Goal: Task Accomplishment & Management: Manage account settings

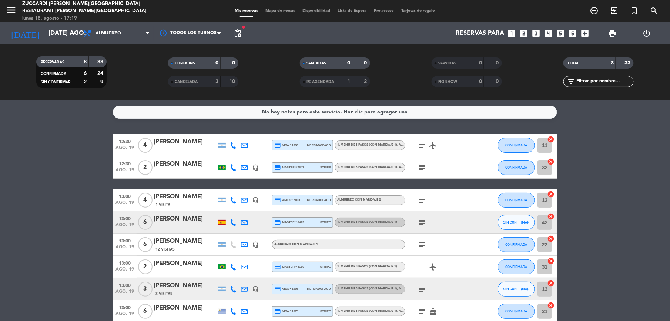
scroll to position [38, 0]
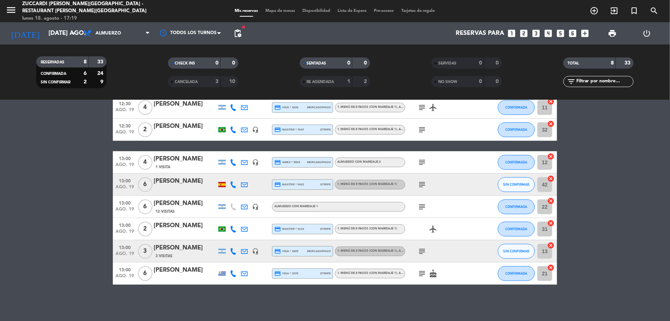
click at [172, 250] on div "[PERSON_NAME]" at bounding box center [185, 248] width 63 height 10
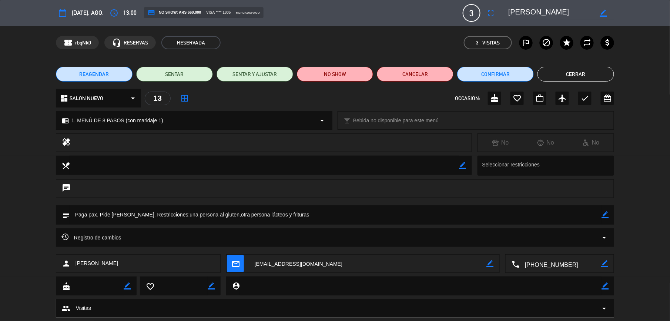
click at [607, 72] on button "Cerrar" at bounding box center [576, 74] width 77 height 15
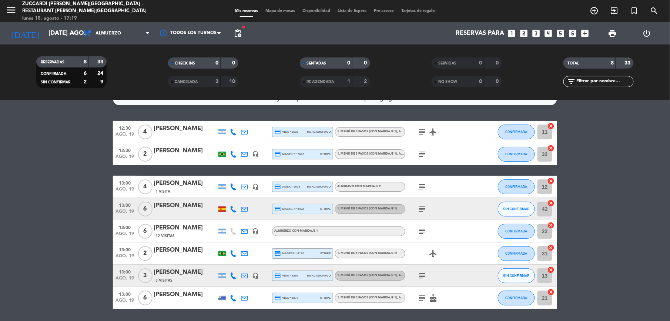
scroll to position [0, 0]
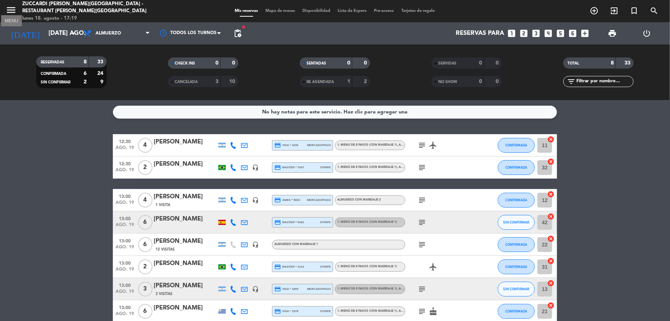
click at [10, 11] on icon "menu" at bounding box center [11, 9] width 11 height 11
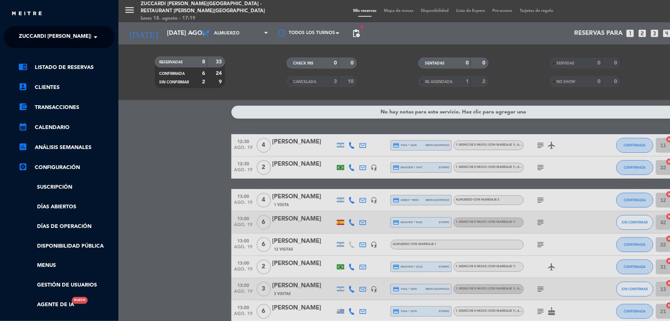
click at [91, 37] on span at bounding box center [97, 37] width 13 height 16
click at [97, 68] on div "Turismo Zuccardi" at bounding box center [59, 68] width 110 height 11
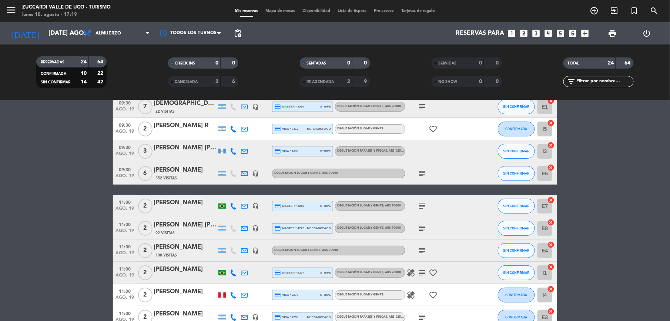
scroll to position [414, 0]
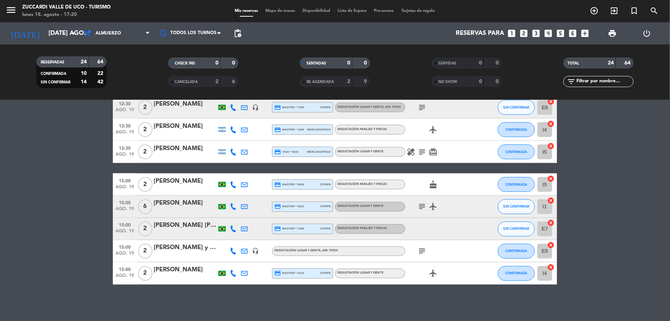
click at [184, 271] on div "[PERSON_NAME]" at bounding box center [185, 270] width 63 height 10
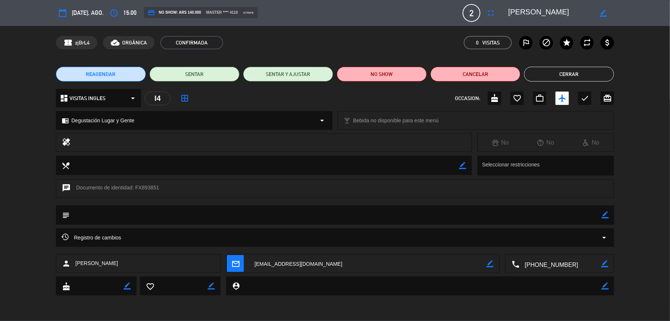
drag, startPoint x: 509, startPoint y: 13, endPoint x: 593, endPoint y: 10, distance: 83.8
click at [593, 10] on textarea at bounding box center [551, 12] width 85 height 13
click at [309, 43] on div "confirmation_number zjBrL4 cloud_done ORGÁNICA CONFIRMADA 0 Visitas outlined_fl…" at bounding box center [335, 42] width 559 height 13
click at [547, 74] on button "Cerrar" at bounding box center [569, 74] width 90 height 15
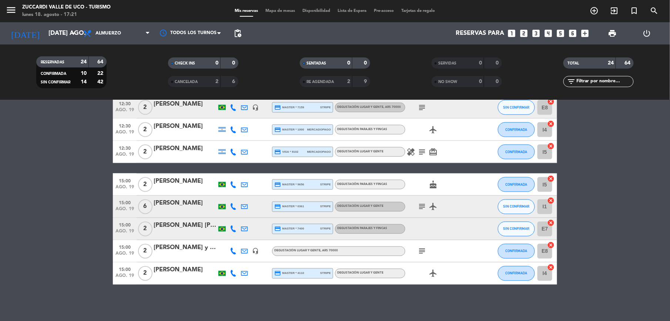
click at [167, 277] on div at bounding box center [185, 278] width 63 height 6
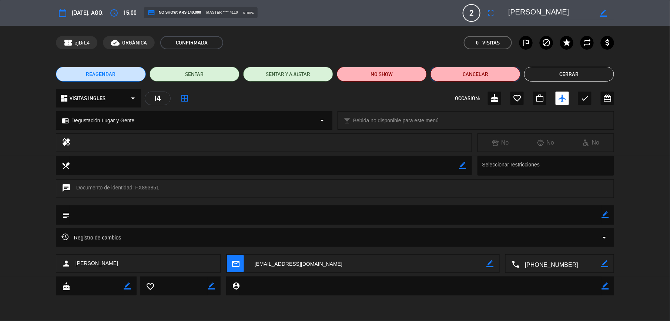
click at [495, 76] on button "Cancelar" at bounding box center [476, 74] width 90 height 15
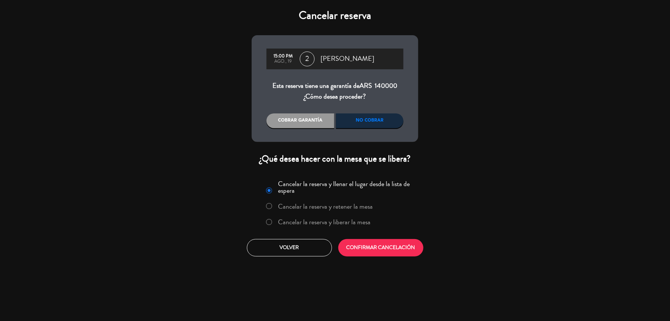
click at [356, 219] on label "Cancelar la reserva y liberar la mesa" at bounding box center [325, 222] width 93 height 7
click at [364, 120] on div "No cobrar" at bounding box center [370, 120] width 68 height 15
click at [401, 243] on button "CONFIRMAR CANCELACIÓN" at bounding box center [381, 247] width 85 height 17
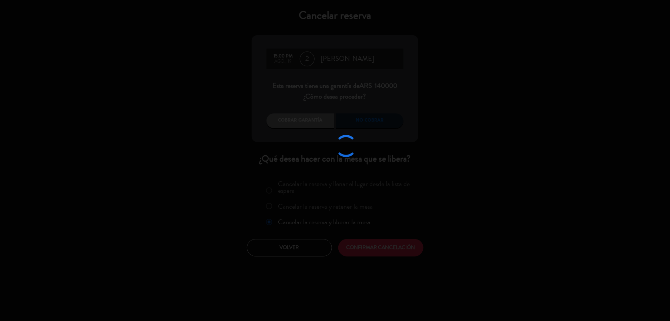
drag, startPoint x: 249, startPoint y: 339, endPoint x: 246, endPoint y: 342, distance: 3.9
click at [246, 320] on html "close × Zuccardi [PERSON_NAME] de Uco - Turismo × chrome_reader_mode Listado de…" at bounding box center [335, 160] width 670 height 321
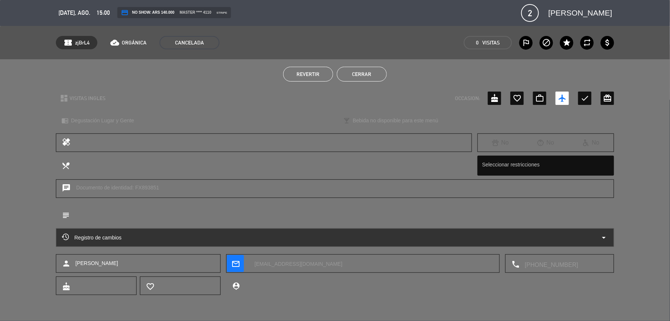
click at [370, 77] on button "Cerrar" at bounding box center [362, 74] width 50 height 15
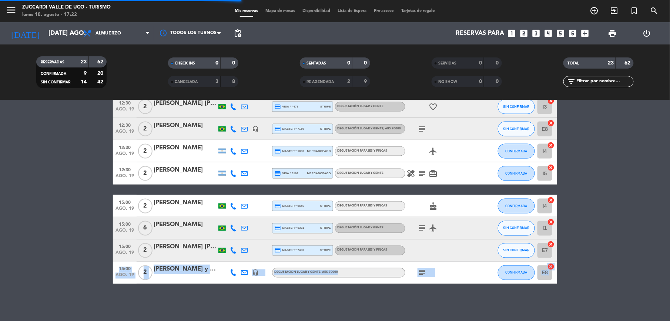
scroll to position [392, 0]
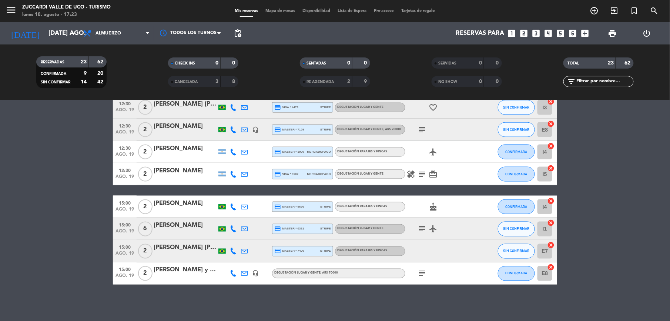
click at [57, 220] on bookings-row "09:30 ago. 19 7 [DEMOGRAPHIC_DATA][PERSON_NAME] 22 Visitas headset_mic credit_c…" at bounding box center [335, 13] width 670 height 542
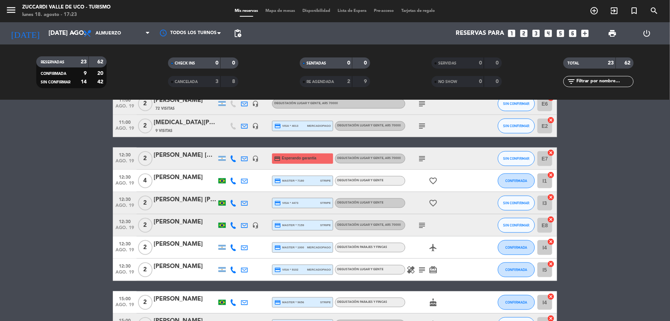
scroll to position [293, 0]
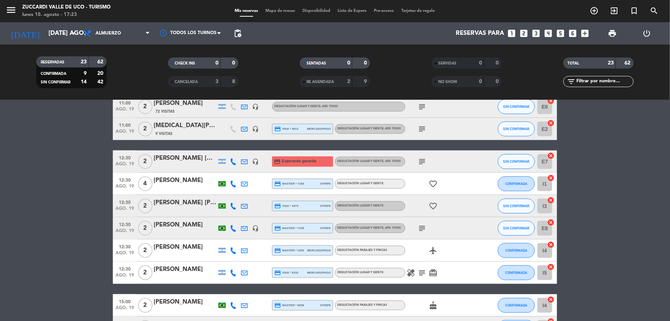
click at [81, 224] on bookings-row "09:30 ago. 19 7 [DEMOGRAPHIC_DATA][PERSON_NAME] 22 Visitas headset_mic credit_c…" at bounding box center [335, 112] width 670 height 542
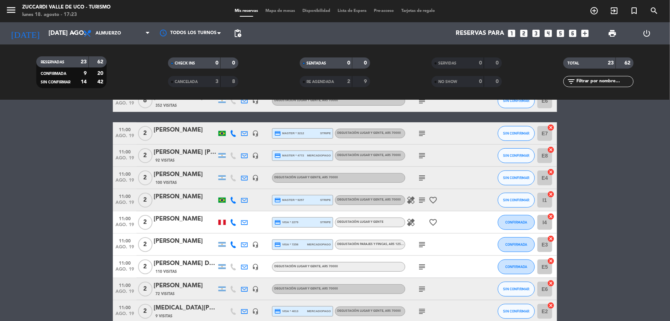
scroll to position [96, 0]
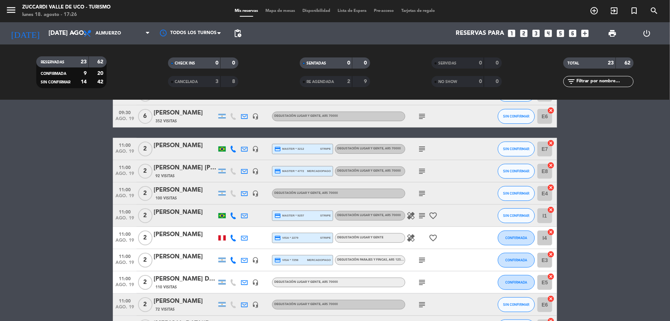
click at [79, 184] on bookings-row "09:30 ago. 19 7 [DEMOGRAPHIC_DATA][PERSON_NAME] 22 Visitas headset_mic credit_c…" at bounding box center [335, 310] width 670 height 542
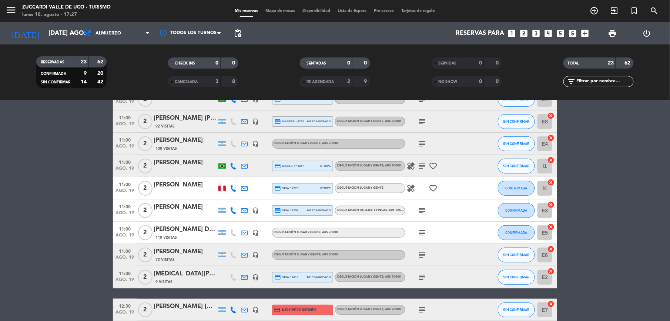
click at [177, 252] on div "[PERSON_NAME]" at bounding box center [185, 252] width 63 height 10
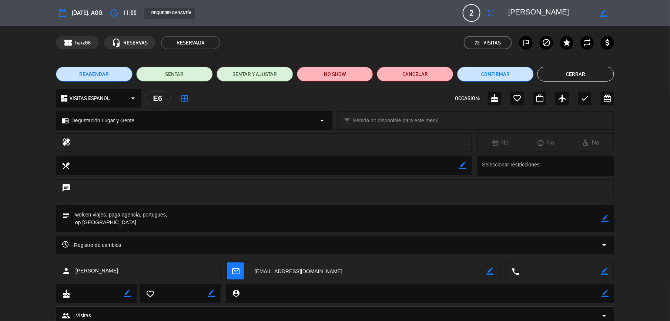
click at [578, 77] on button "Cerrar" at bounding box center [576, 74] width 77 height 15
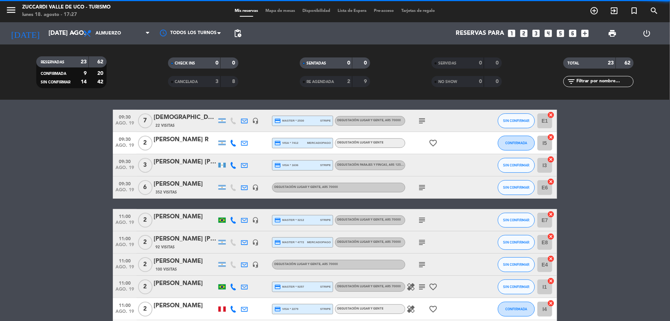
scroll to position [0, 0]
